Goal: Information Seeking & Learning: Learn about a topic

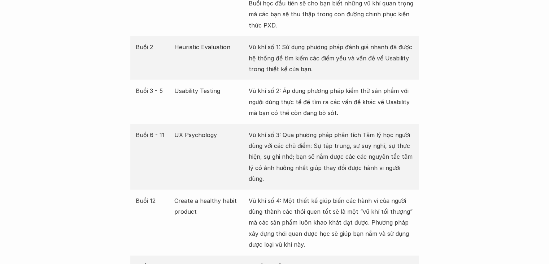
scroll to position [1434, 0]
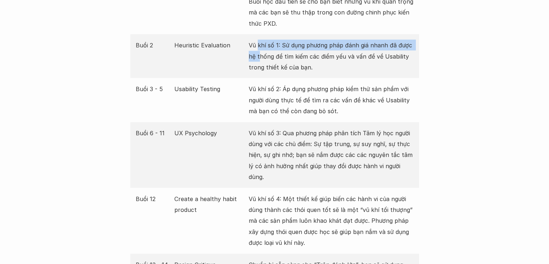
drag, startPoint x: 259, startPoint y: 51, endPoint x: 258, endPoint y: 46, distance: 5.3
click at [258, 46] on p "Vũ khí số 1: Sử dụng phương pháp đánh giá nhanh đã được hệ thống để tìm kiếm cá…" at bounding box center [331, 56] width 165 height 33
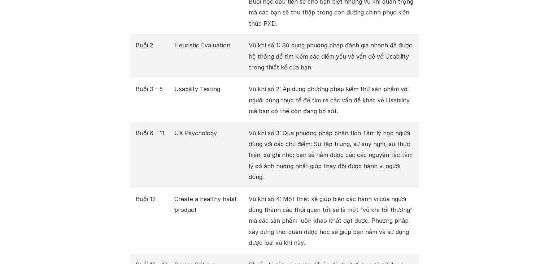
click at [305, 112] on p "Vũ khí số 2: Áp dụng phương pháp kiểm thử sản phẩm với người dùng thực tế để tì…" at bounding box center [331, 99] width 165 height 33
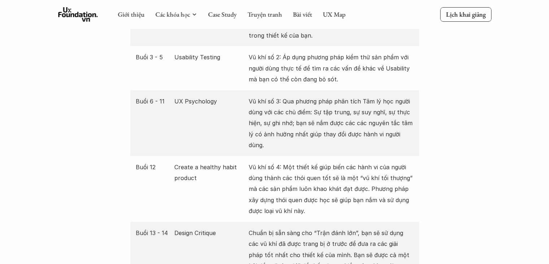
scroll to position [1465, 0]
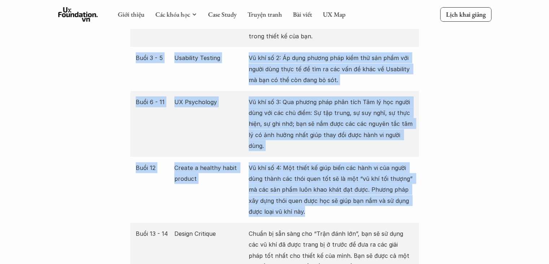
drag, startPoint x: 310, startPoint y: 200, endPoint x: 133, endPoint y: 61, distance: 225.7
click at [133, 61] on div "Buổi Nội dung Mô tả Buổi 1 1st step to PXD Bạn - Một người làm sản phẩm cần phả…" at bounding box center [274, 118] width 289 height 427
copy div "Buổi 3 - 5 Usability Testing Vũ khí số 2: Áp dụng phương pháp kiểm thử sản phẩm…"
click at [293, 89] on div "Buổi 3 - 5 Usability Testing Vũ khí số 2: Áp dụng phương pháp kiểm thử sản phẩm…" at bounding box center [274, 69] width 289 height 44
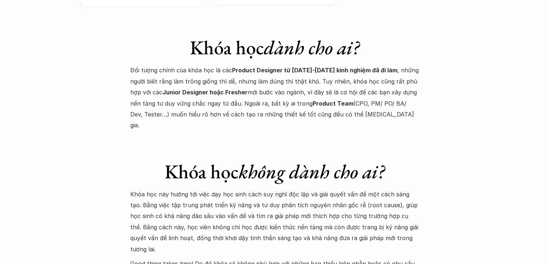
scroll to position [2524, 0]
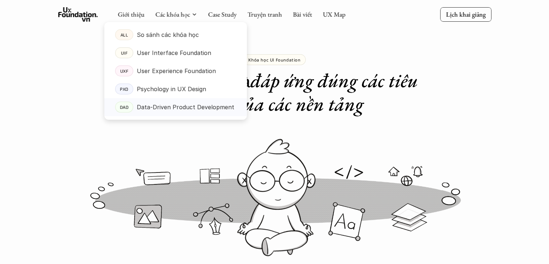
click at [169, 109] on p "Data-Driven Product Development" at bounding box center [186, 106] width 98 height 11
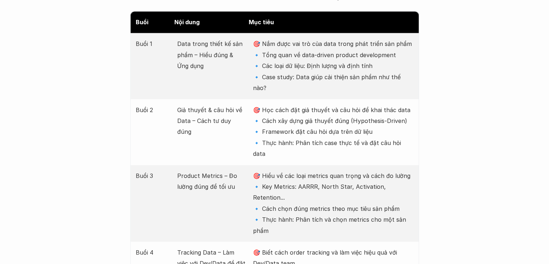
scroll to position [955, 0]
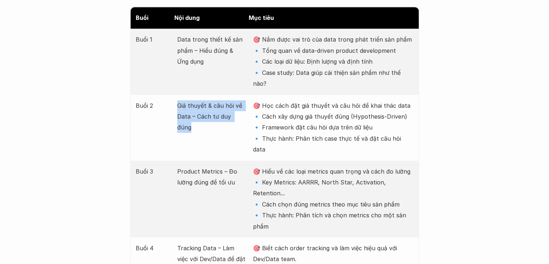
drag, startPoint x: 176, startPoint y: 81, endPoint x: 245, endPoint y: 90, distance: 69.9
click at [245, 95] on div "Buổi 2 Giả thuyết & câu hỏi về Data – Cách tư duy đúng 🎯 Học cách đặt giả thuyế…" at bounding box center [274, 128] width 289 height 66
click at [245, 100] on p "Giả thuyết & câu hỏi về Data – Cách tư duy đúng" at bounding box center [211, 116] width 69 height 33
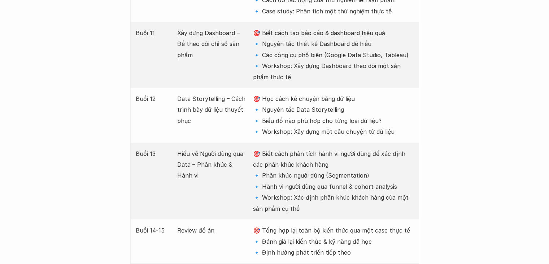
scroll to position [1713, 0]
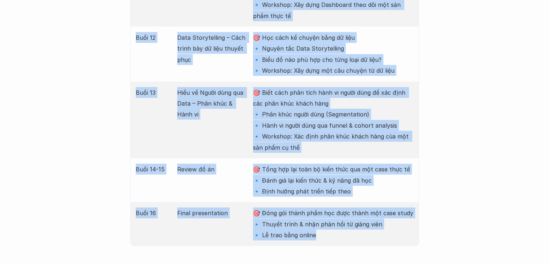
drag, startPoint x: 176, startPoint y: 69, endPoint x: 353, endPoint y: 176, distance: 206.3
copy div "Lore ipsum dolor si ame cons – Adip elit & Sed doei 🎯 Tem inci utl etd mag aliq…"
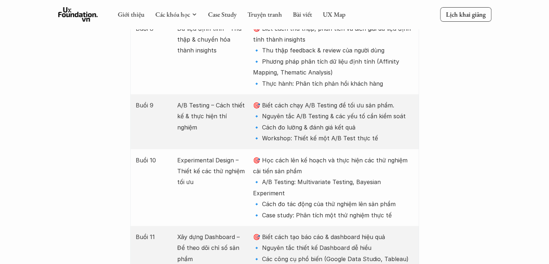
scroll to position [1183, 0]
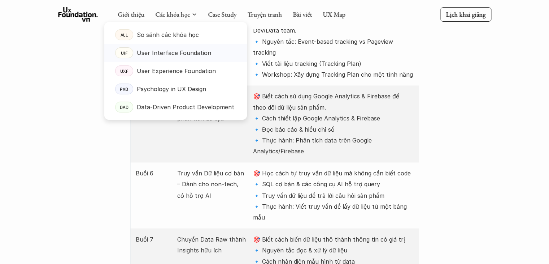
click at [177, 51] on p "User Interface Foundation" at bounding box center [174, 52] width 74 height 11
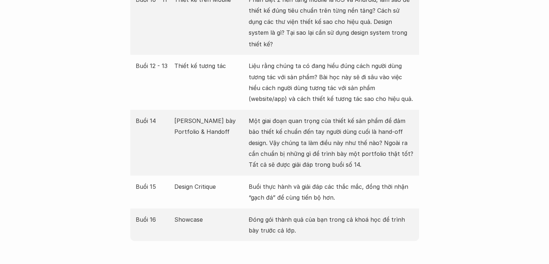
scroll to position [1338, 0]
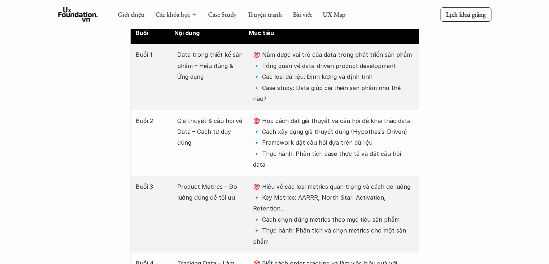
scroll to position [919, 0]
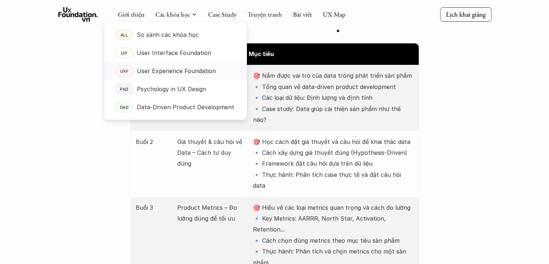
click at [173, 69] on p "User Experience Foundation" at bounding box center [176, 70] width 79 height 11
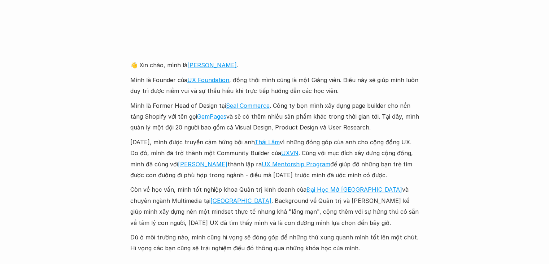
scroll to position [1691, 0]
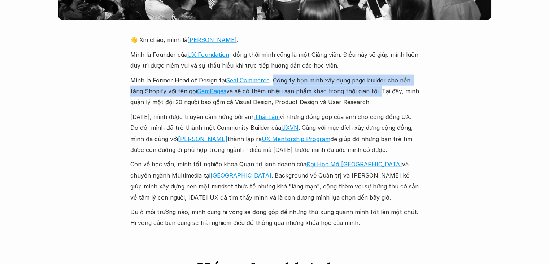
drag, startPoint x: 273, startPoint y: 70, endPoint x: 376, endPoint y: 81, distance: 103.2
click at [376, 81] on p "Mình là Former Head of Design tại Seal Commerce . Công ty bọn mình xây dựng pag…" at bounding box center [274, 91] width 289 height 33
copy p "Công ty bọn mình xây dựng page builder cho nền tảng Shopify với tên gọi GemPage…"
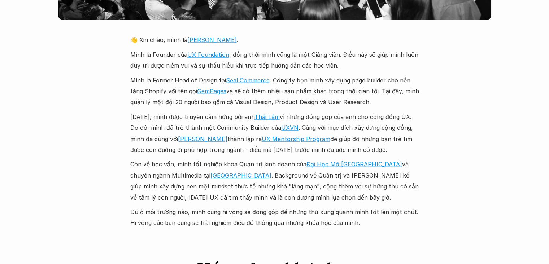
click at [381, 93] on p "Mình là Former Head of Design tại Seal Commerce . Công ty bọn mình xây dựng pag…" at bounding box center [274, 91] width 289 height 33
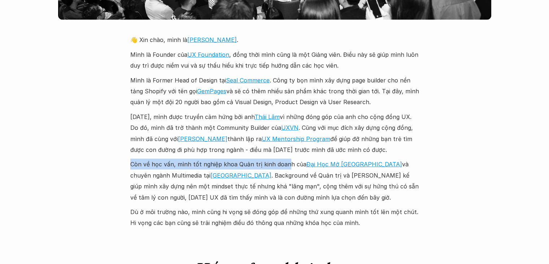
drag, startPoint x: 129, startPoint y: 153, endPoint x: 285, endPoint y: 154, distance: 156.4
click at [285, 154] on div "Giới thiệu Các khóa học Case Study Truyện tranh Bài viết UX Map Lịch khai giảng…" at bounding box center [274, 177] width 549 height 3736
click at [285, 159] on p "Còn về học vấn, mình tốt nghiệp khoa Quản trị kinh doanh của [GEOGRAPHIC_DATA] …" at bounding box center [274, 181] width 289 height 44
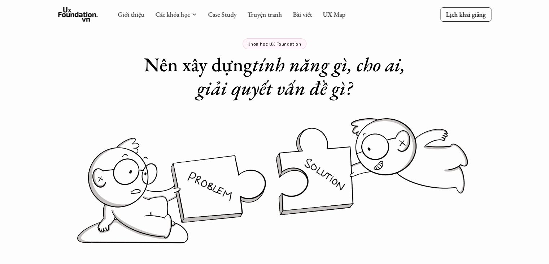
scroll to position [0, 0]
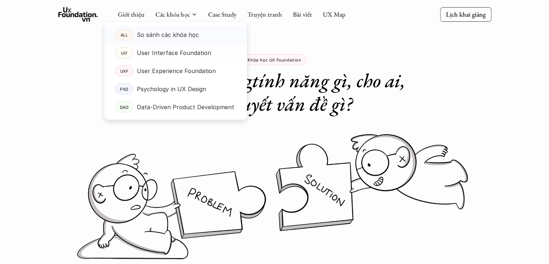
click at [195, 34] on p "So sánh các khóa học" at bounding box center [168, 34] width 62 height 11
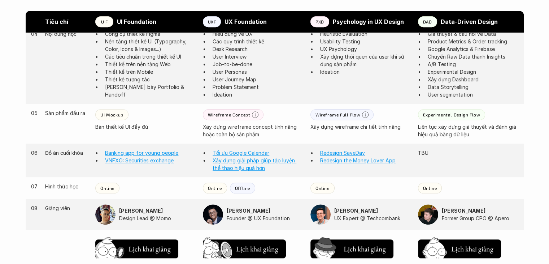
scroll to position [576, 0]
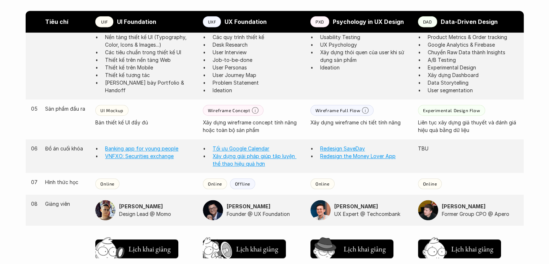
drag, startPoint x: 231, startPoint y: 157, endPoint x: 275, endPoint y: 52, distance: 113.7
click at [275, 52] on p "User Interview" at bounding box center [258, 52] width 91 height 8
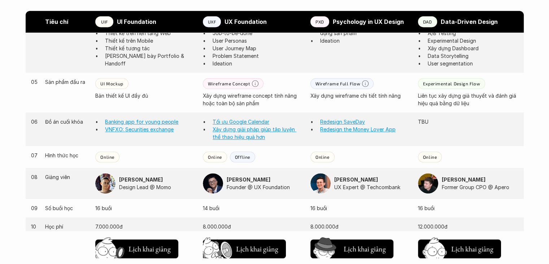
scroll to position [604, 0]
click at [113, 184] on img at bounding box center [105, 183] width 20 height 20
drag, startPoint x: 147, startPoint y: 187, endPoint x: 185, endPoint y: 187, distance: 38.3
click at [185, 187] on p "Design Lead @ Momo" at bounding box center [157, 187] width 77 height 8
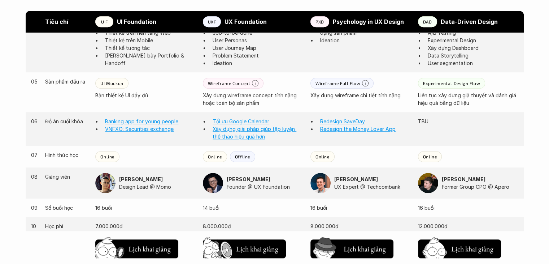
click at [246, 188] on p "Founder @ UX Foundation" at bounding box center [265, 187] width 77 height 8
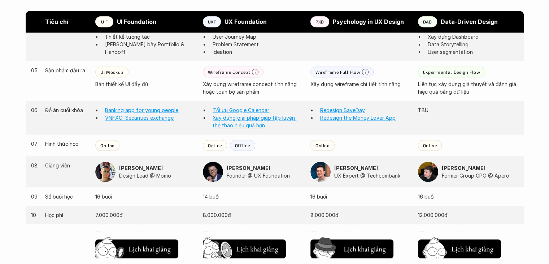
scroll to position [615, 0]
click at [321, 167] on img at bounding box center [321, 171] width 20 height 20
click at [352, 109] on link "Redesign SaveDay" at bounding box center [342, 110] width 45 height 6
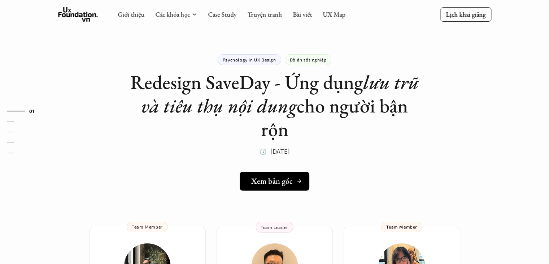
click at [277, 173] on link "Xem bản gốc" at bounding box center [275, 181] width 70 height 19
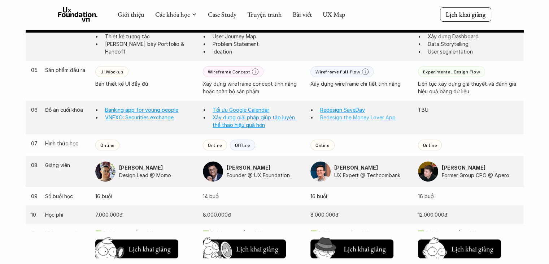
click at [339, 119] on link "Redesign the Money Lover App" at bounding box center [357, 117] width 75 height 6
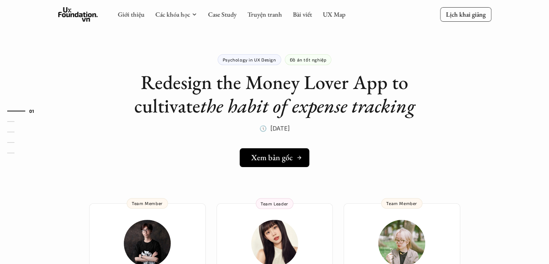
click at [279, 157] on h5 "Xem bản gốc" at bounding box center [272, 157] width 42 height 9
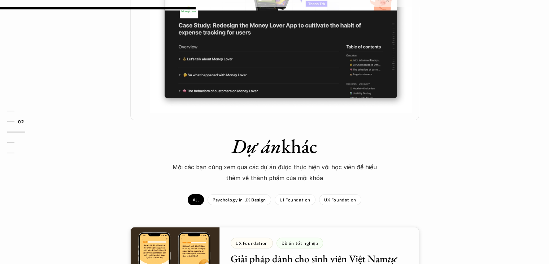
scroll to position [165, 0]
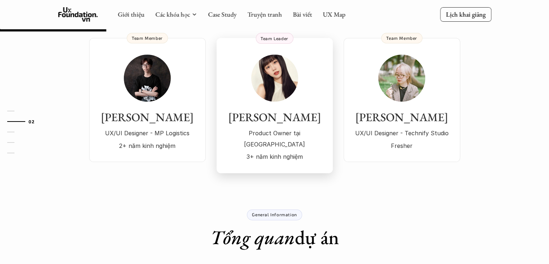
click at [289, 107] on div "Ly Đàm Product Owner tại [GEOGRAPHIC_DATA] 3+ năm kinh nghiệm" at bounding box center [275, 109] width 102 height 108
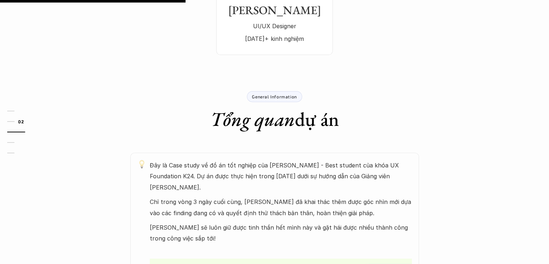
scroll to position [537, 0]
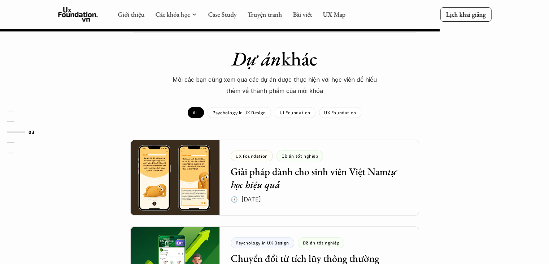
click at [276, 78] on p "Mời các bạn cùng xem qua các dự án được thực hiện với học viên để hiểu thêm về …" at bounding box center [275, 85] width 217 height 22
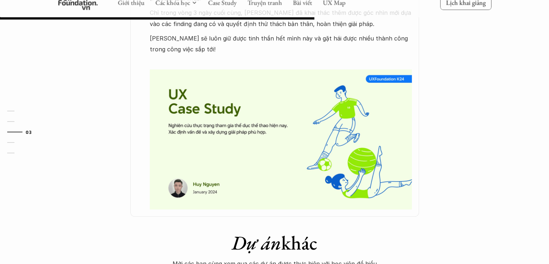
scroll to position [196, 0]
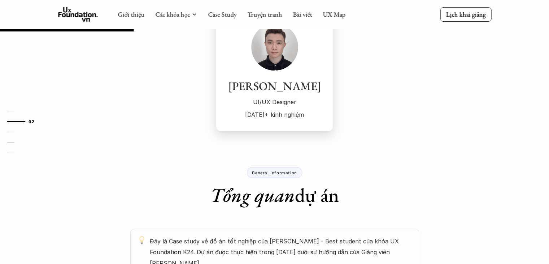
click at [269, 99] on p "UI/UX Designer" at bounding box center [275, 101] width 102 height 11
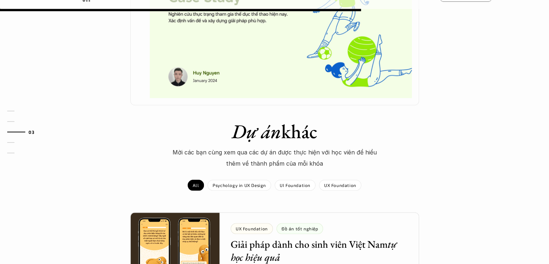
scroll to position [530, 0]
